Goal: Check status: Check status

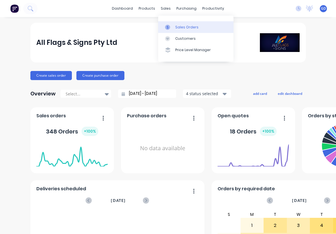
click at [179, 26] on div "Sales Orders" at bounding box center [186, 27] width 23 height 5
click at [178, 28] on div "Sales Orders" at bounding box center [186, 27] width 23 height 5
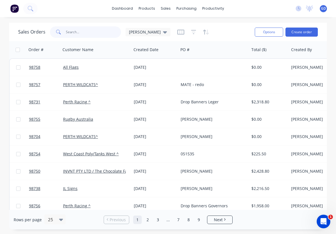
click at [71, 32] on input "text" at bounding box center [93, 31] width 55 height 11
type input "royal"
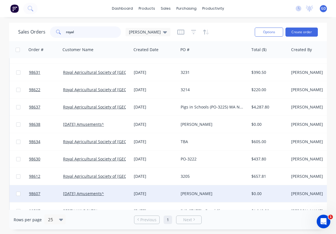
scroll to position [26, 0]
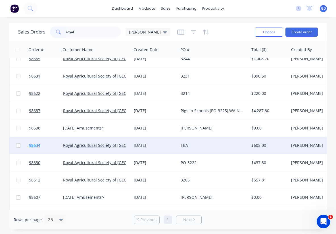
click at [32, 146] on span "98634" at bounding box center [34, 146] width 11 height 6
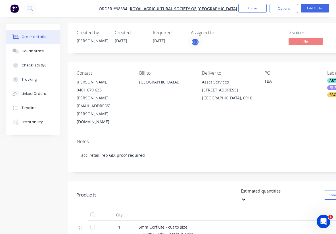
scroll to position [0, 0]
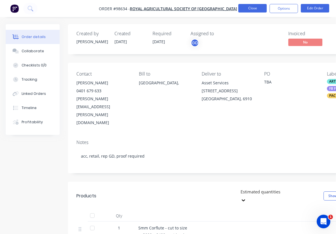
click at [249, 10] on button "Close" at bounding box center [252, 8] width 28 height 9
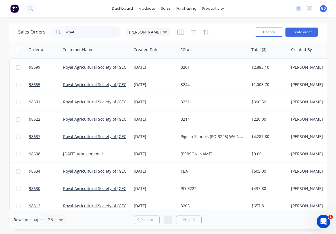
click at [84, 33] on input "royal" at bounding box center [93, 31] width 55 height 11
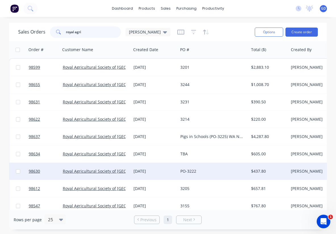
scroll to position [0, 0]
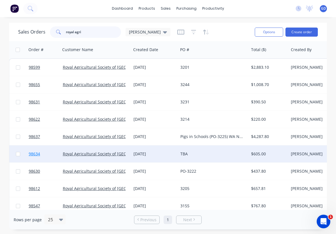
type input "royal agri"
click at [34, 155] on span "98634" at bounding box center [34, 154] width 11 height 6
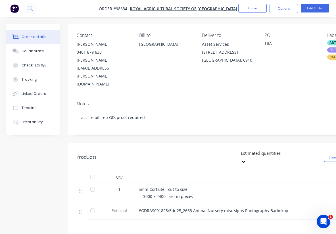
scroll to position [39, 0]
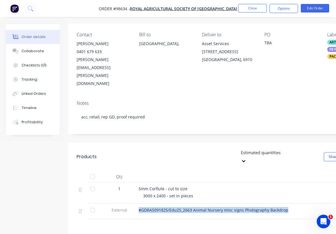
drag, startPoint x: 292, startPoint y: 179, endPoint x: 139, endPoint y: 177, distance: 152.9
click at [139, 207] on div "#GDRAS091825/Edu25_2663 Animal Nursery misc signs Photography Backdrop" at bounding box center [250, 210] width 223 height 6
copy span "#GDRAS091825/Edu25_2663 Animal Nursery misc signs Photography Backdrop"
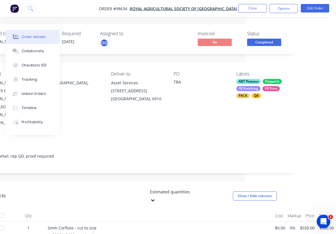
scroll to position [0, 0]
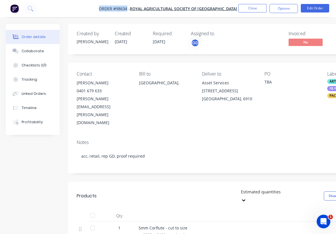
drag, startPoint x: 95, startPoint y: 7, endPoint x: 126, endPoint y: 11, distance: 30.7
click at [126, 11] on nav "Order #98634 - Royal Agricultural Society of Western Australia Close Options Ed…" at bounding box center [168, 8] width 336 height 17
copy span "Order #98634"
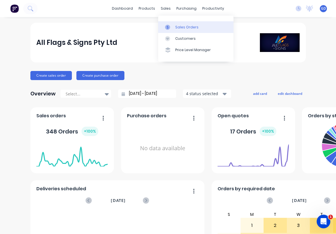
click at [178, 25] on div "Sales Orders" at bounding box center [186, 27] width 23 height 5
click at [180, 28] on div "Sales Orders" at bounding box center [186, 27] width 23 height 5
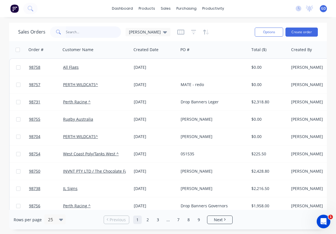
click at [89, 30] on input "text" at bounding box center [93, 31] width 55 height 11
type input "98696"
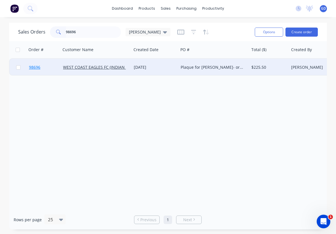
click at [35, 69] on span "98696" at bounding box center [34, 67] width 11 height 6
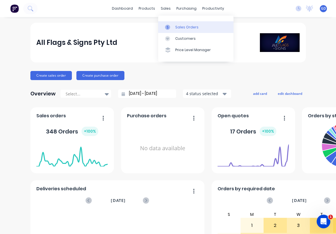
click at [184, 27] on div "Sales Orders" at bounding box center [186, 27] width 23 height 5
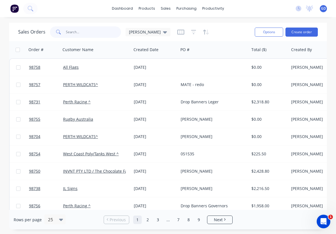
click at [82, 32] on input "text" at bounding box center [93, 31] width 55 height 11
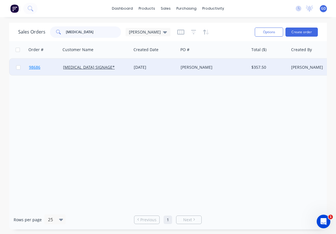
type input "[MEDICAL_DATA]"
click at [35, 68] on span "98686" at bounding box center [34, 67] width 11 height 6
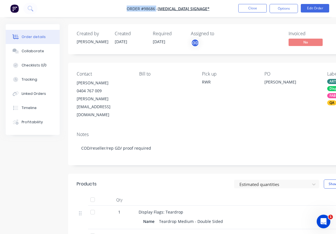
drag, startPoint x: 132, startPoint y: 8, endPoint x: 164, endPoint y: 10, distance: 32.2
click at [164, 10] on nav "Order #98686 - [MEDICAL_DATA] SIGNAGE* Close Options Edit Order" at bounding box center [168, 8] width 336 height 17
copy span "Order #98686"
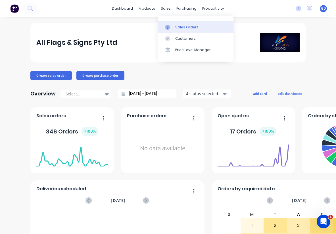
click at [181, 26] on div "Sales Orders" at bounding box center [186, 27] width 23 height 5
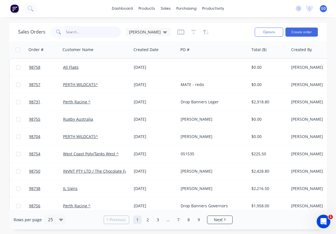
click at [82, 33] on input "text" at bounding box center [93, 31] width 55 height 11
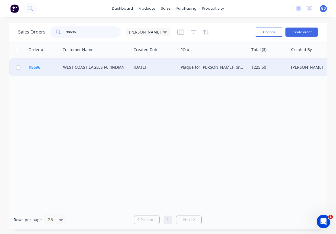
type input "98696"
click at [34, 67] on span "98696" at bounding box center [34, 67] width 11 height 6
